Goal: Task Accomplishment & Management: Use online tool/utility

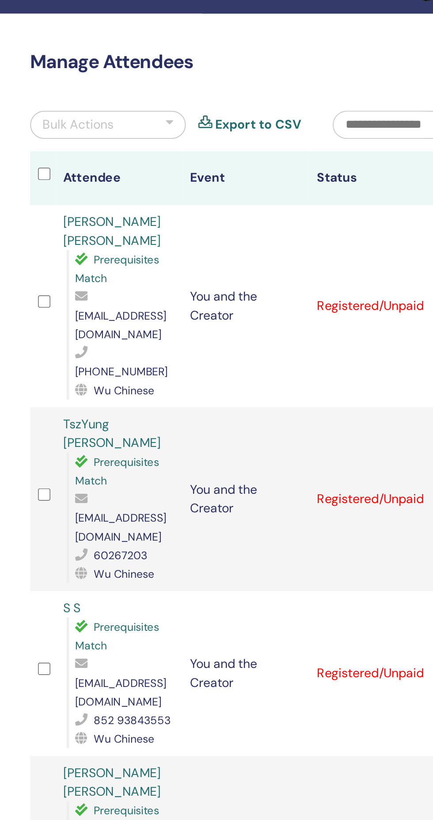
click at [229, 93] on div "Bulk Actions" at bounding box center [230, 91] width 40 height 11
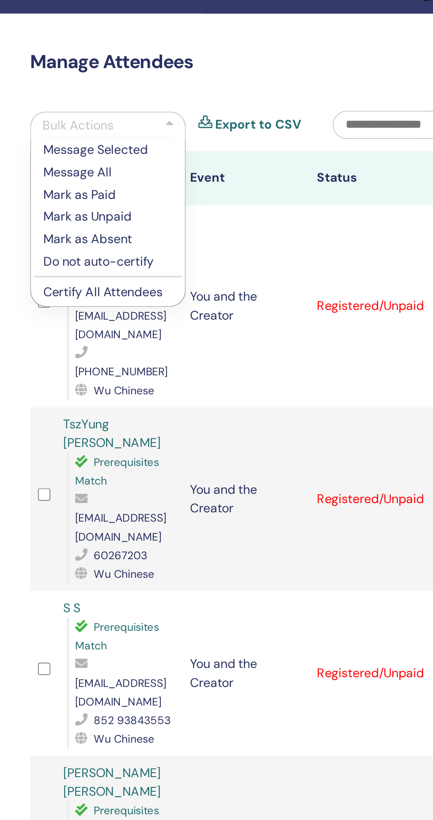
click at [218, 189] on p "Certify All Attendees" at bounding box center [246, 187] width 73 height 10
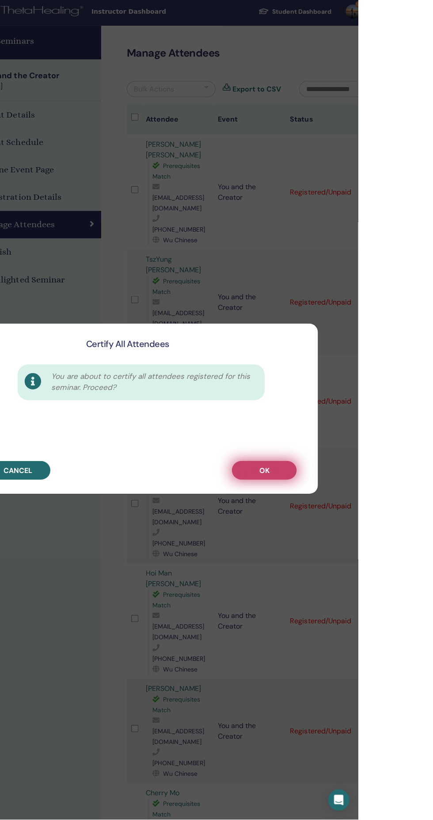
click at [372, 481] on button "OK" at bounding box center [339, 472] width 65 height 19
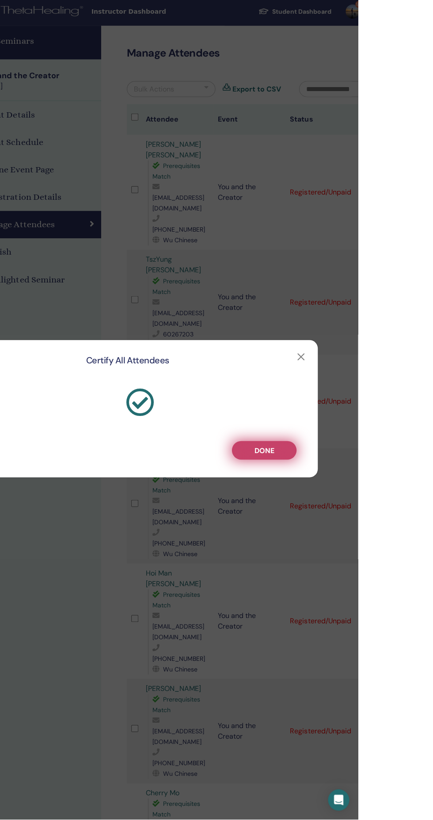
click at [372, 461] on button "Done" at bounding box center [339, 452] width 65 height 19
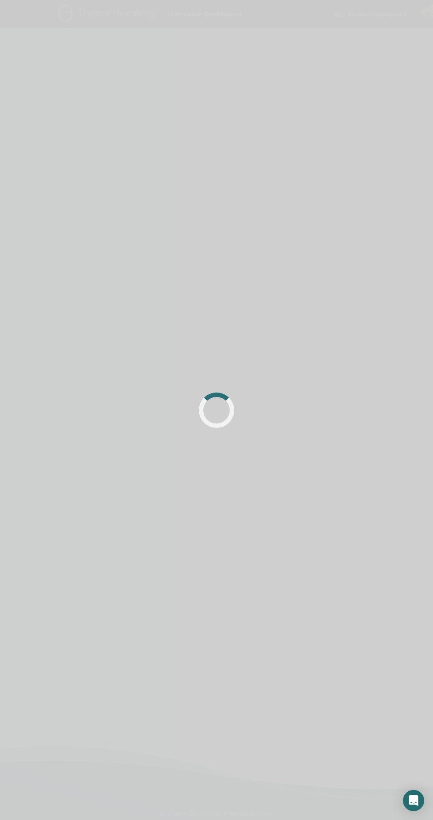
scroll to position [2, 0]
